Goal: Check status: Check status

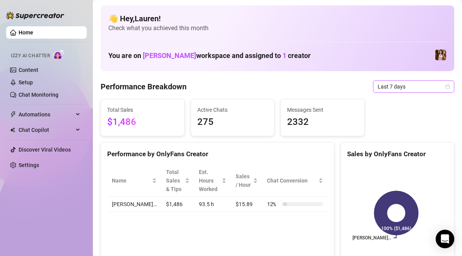
click at [416, 88] on span "Last 7 days" at bounding box center [414, 87] width 72 height 12
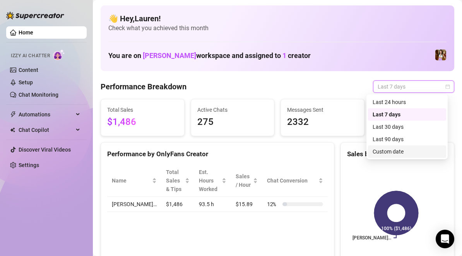
click at [385, 151] on div "Custom date" at bounding box center [407, 152] width 69 height 9
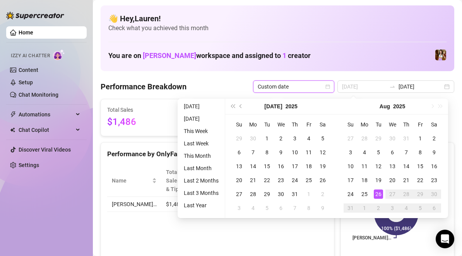
type input "[DATE]"
click at [377, 192] on div "26" at bounding box center [378, 194] width 9 height 9
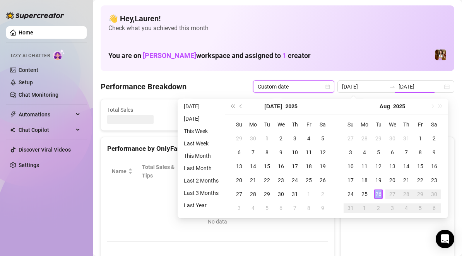
type input "[DATE]"
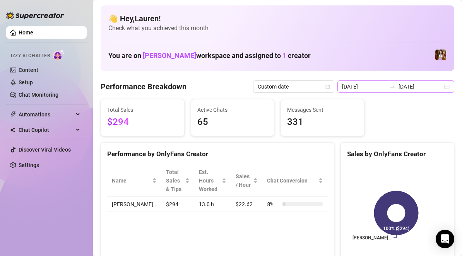
click at [441, 86] on div "2025-08-26 2025-08-26" at bounding box center [396, 87] width 117 height 12
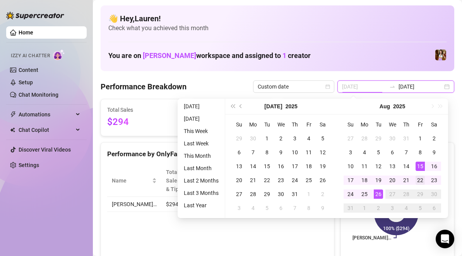
type input "2025-08-22"
click at [421, 180] on div "22" at bounding box center [420, 180] width 9 height 9
type input "[DATE]"
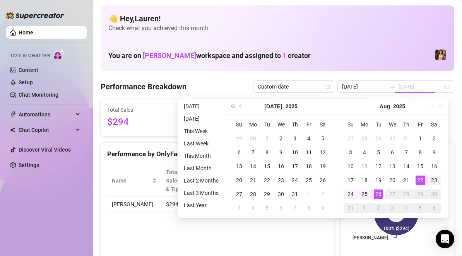
click at [376, 197] on div "26" at bounding box center [378, 194] width 9 height 9
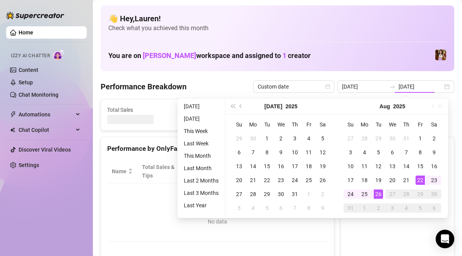
type input "2025-08-22"
